Goal: Information Seeking & Learning: Find contact information

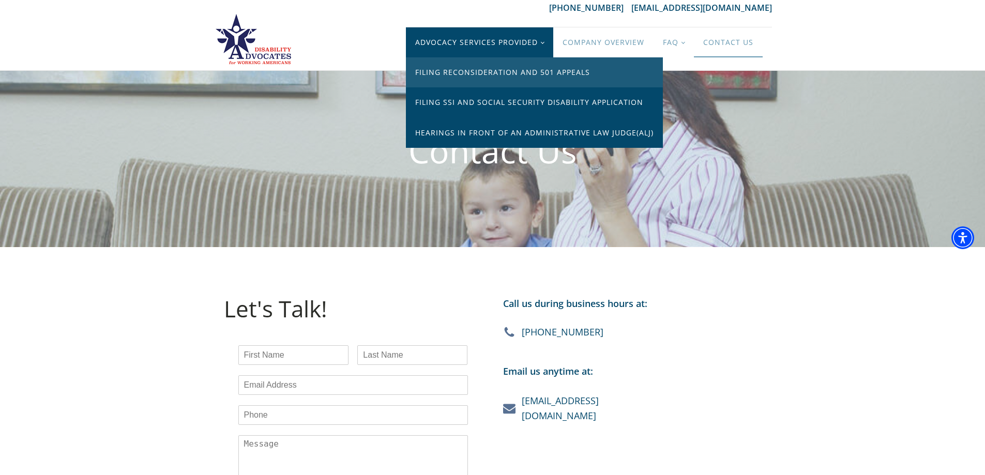
click at [434, 69] on link "Filing Reconsideration and 501 Appeals" at bounding box center [534, 72] width 257 height 30
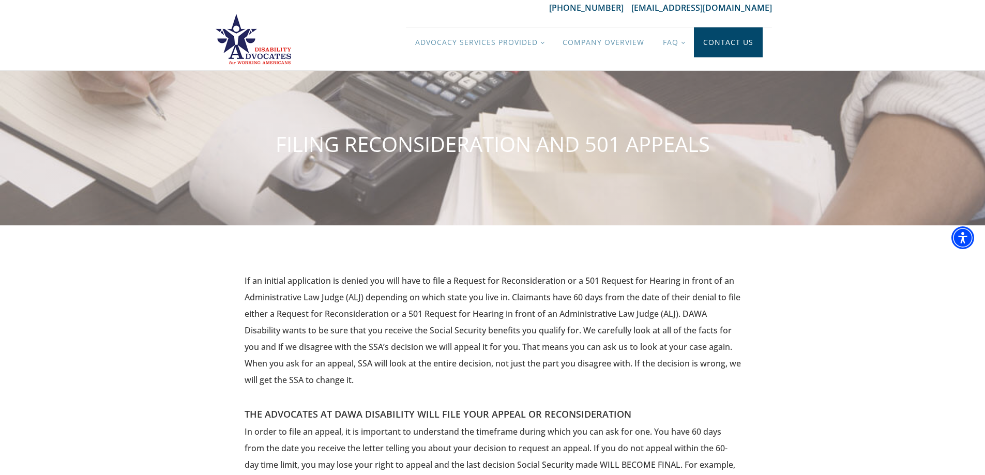
click at [708, 47] on link "Contact Us" at bounding box center [728, 42] width 69 height 30
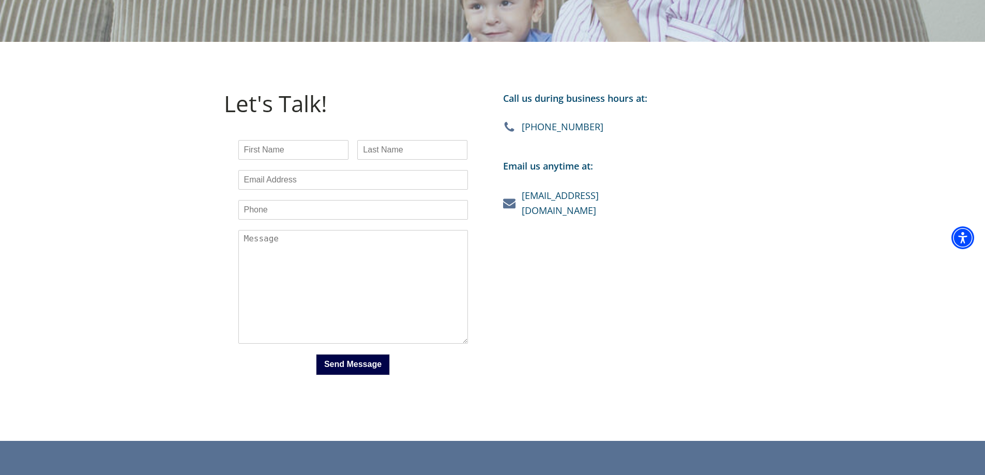
scroll to position [206, 0]
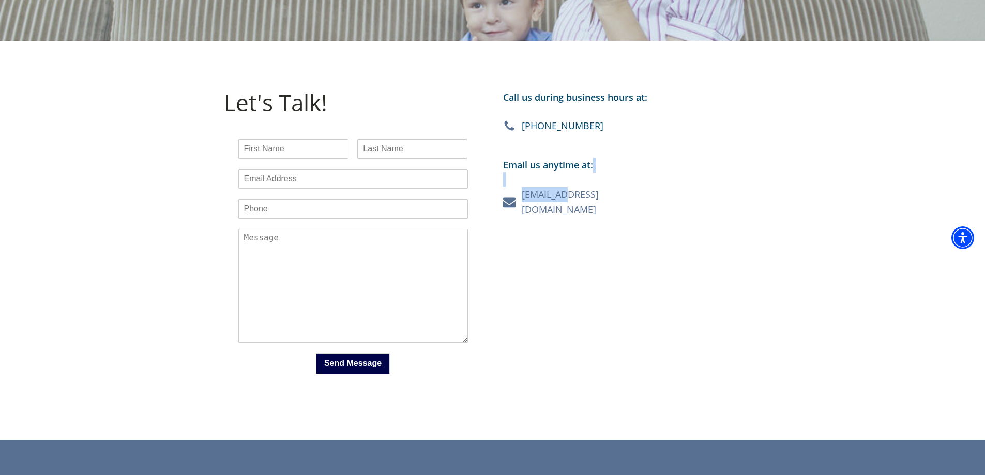
drag, startPoint x: 652, startPoint y: 198, endPoint x: 565, endPoint y: 198, distance: 87.3
click at [565, 198] on div "Call us during business hours at: 888-200-6929 Email us anytime at: hello@dawad…" at bounding box center [632, 240] width 279 height 321
click at [715, 197] on div "Call us during business hours at: 888-200-6929 Email us anytime at: hello@dawad…" at bounding box center [632, 240] width 279 height 321
drag, startPoint x: 642, startPoint y: 195, endPoint x: 633, endPoint y: 198, distance: 10.2
click at [633, 198] on div "Call us during business hours at: 888-200-6929 Email us anytime at: hello@dawad…" at bounding box center [632, 240] width 279 height 321
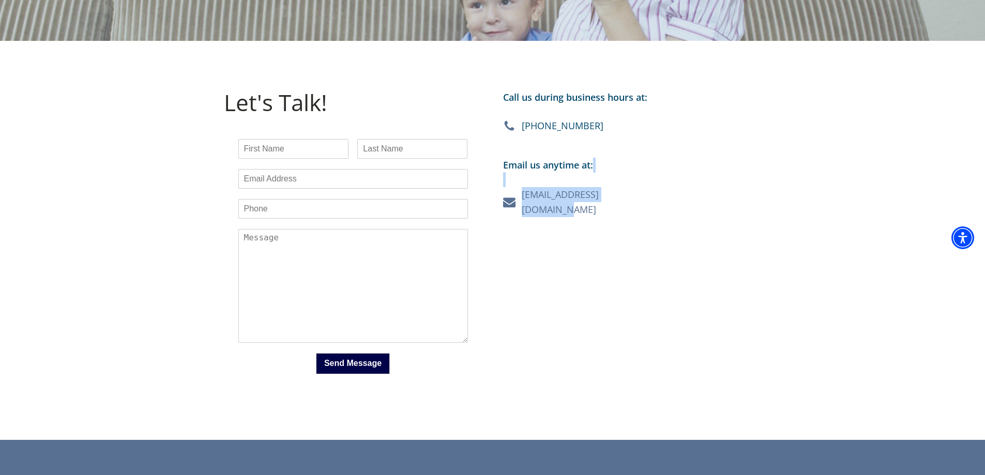
copy div "[EMAIL_ADDRESS][DOMAIN_NAME]"
